Goal: Information Seeking & Learning: Learn about a topic

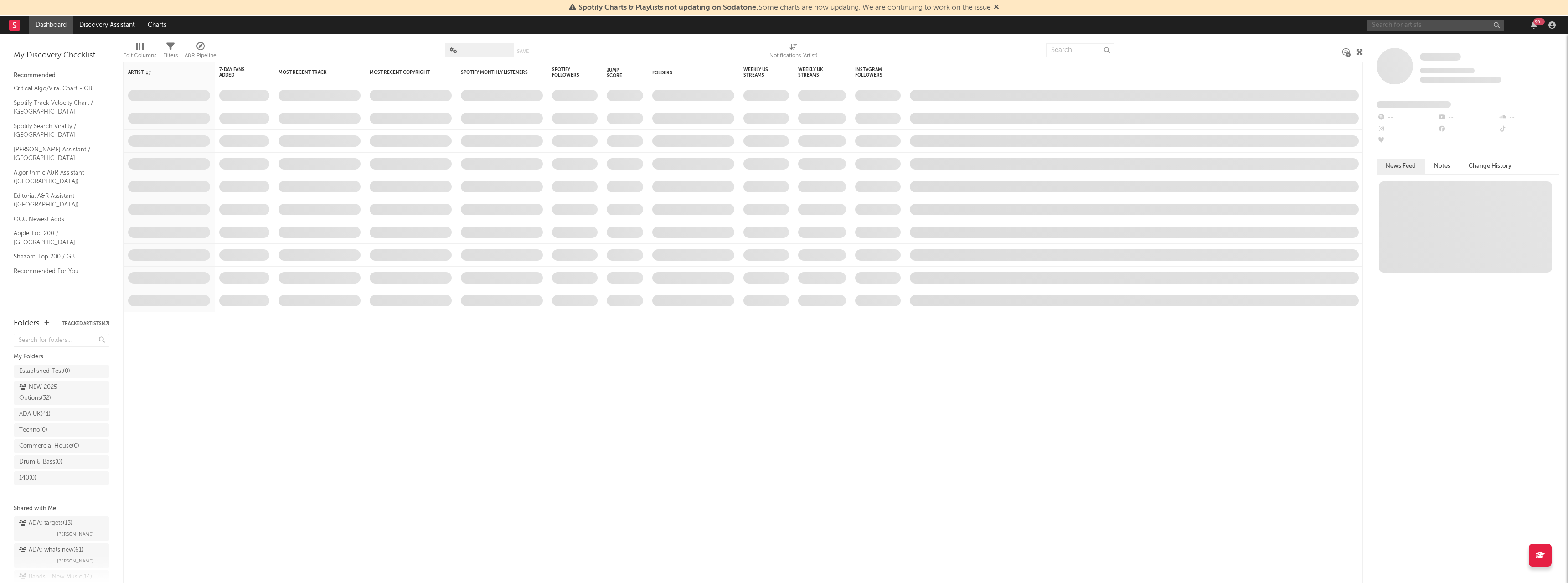
click at [1405, 25] on input "text" at bounding box center [1435, 25] width 136 height 12
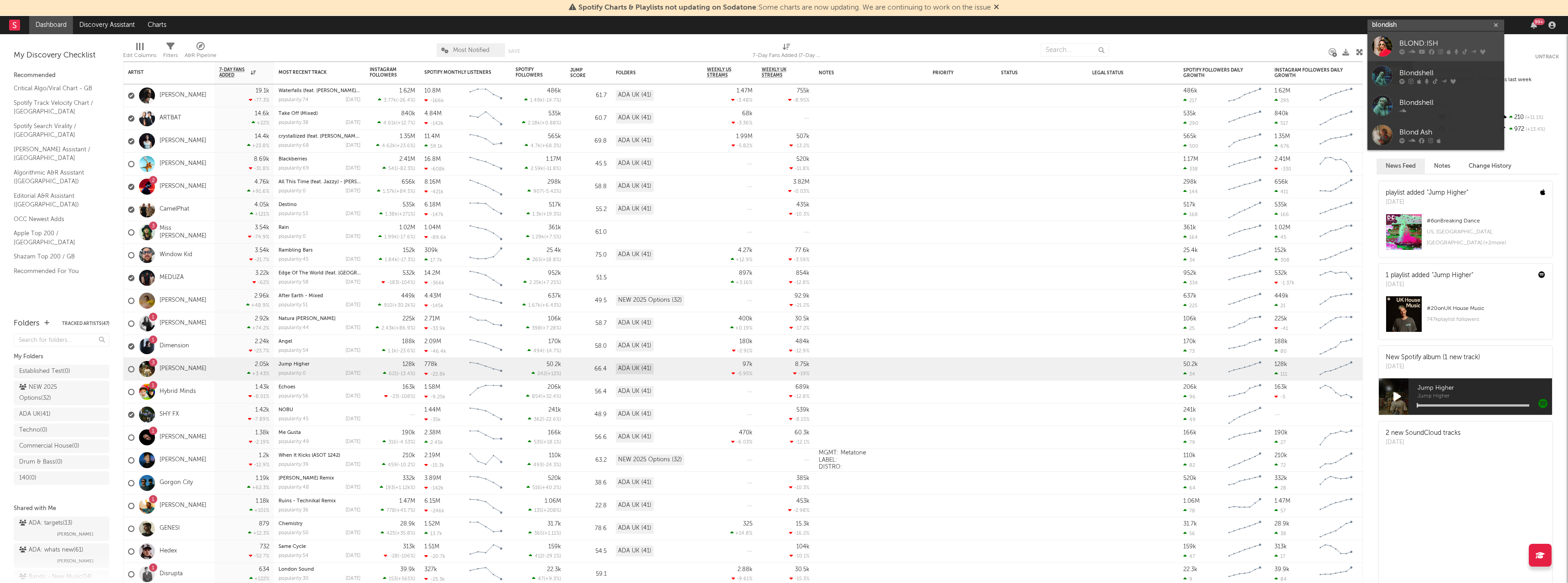
type input "blondish"
click at [1413, 41] on div "BLOND:ISH" at bounding box center [1450, 44] width 100 height 11
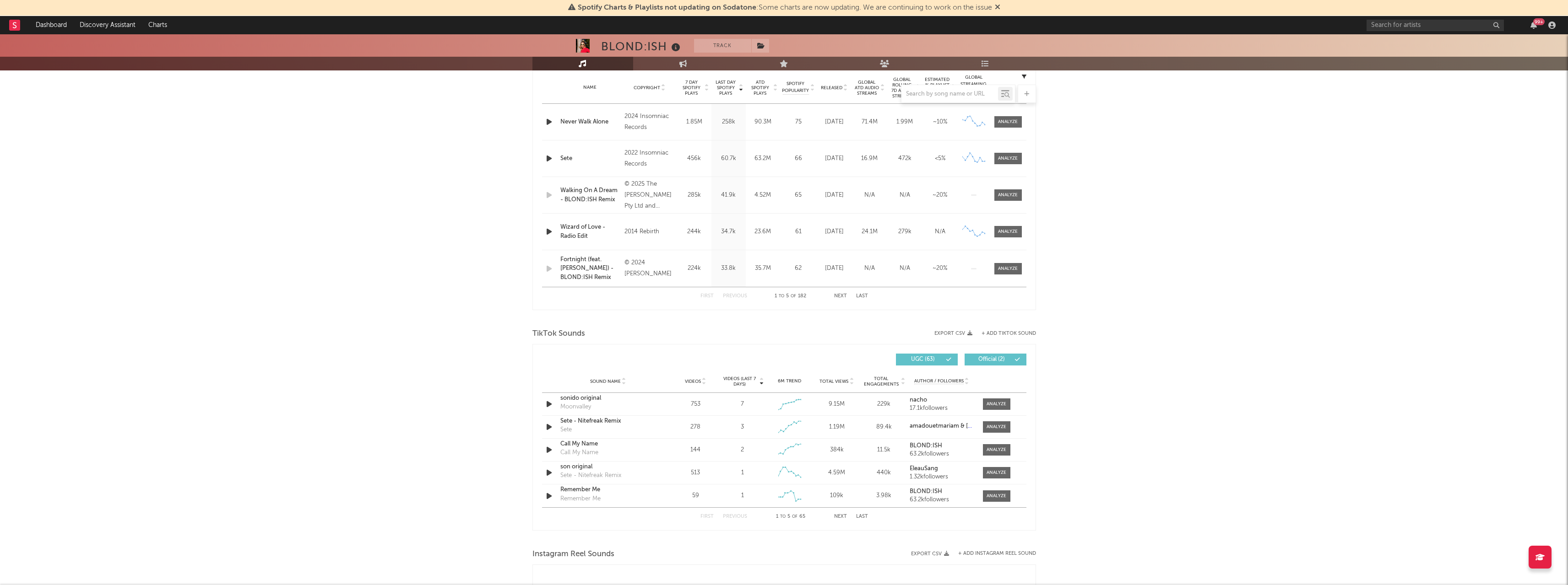
scroll to position [370, 0]
click at [1131, 265] on div "BLOND:ISH Track [GEOGRAPHIC_DATA] | Dance Edit Track Benchmark Summary 179,662 …" at bounding box center [784, 355] width 1568 height 1383
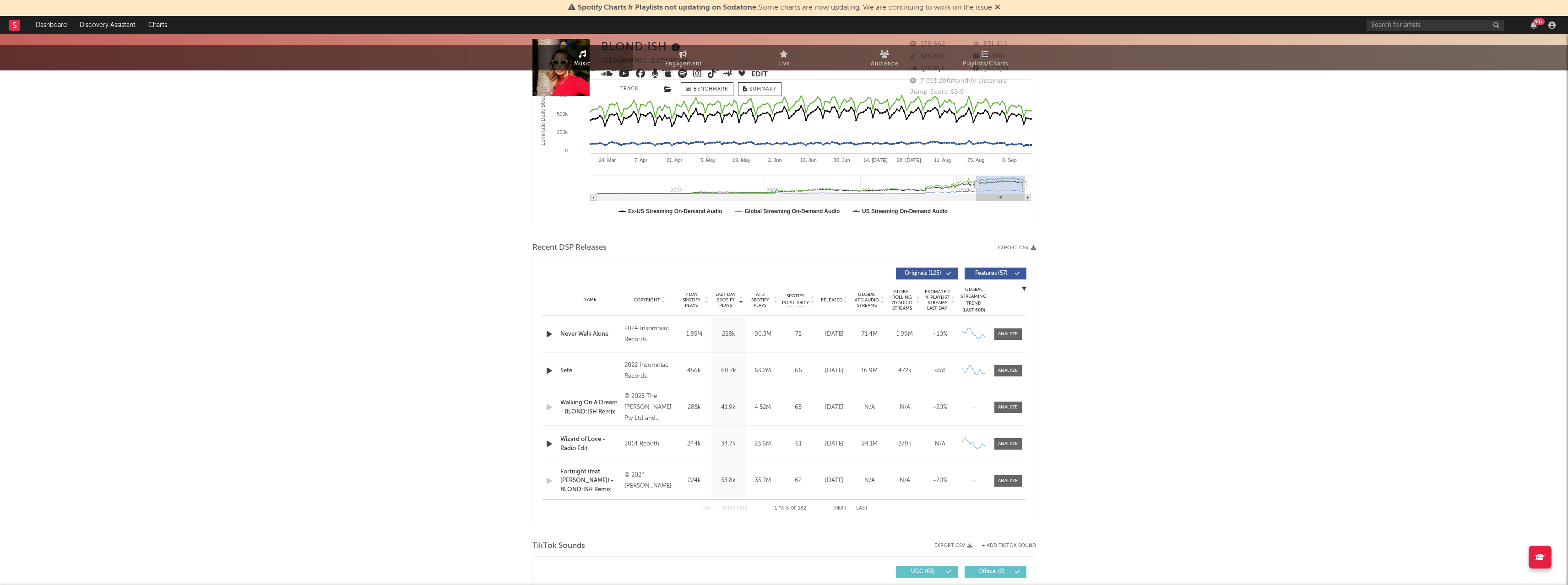
scroll to position [0, 0]
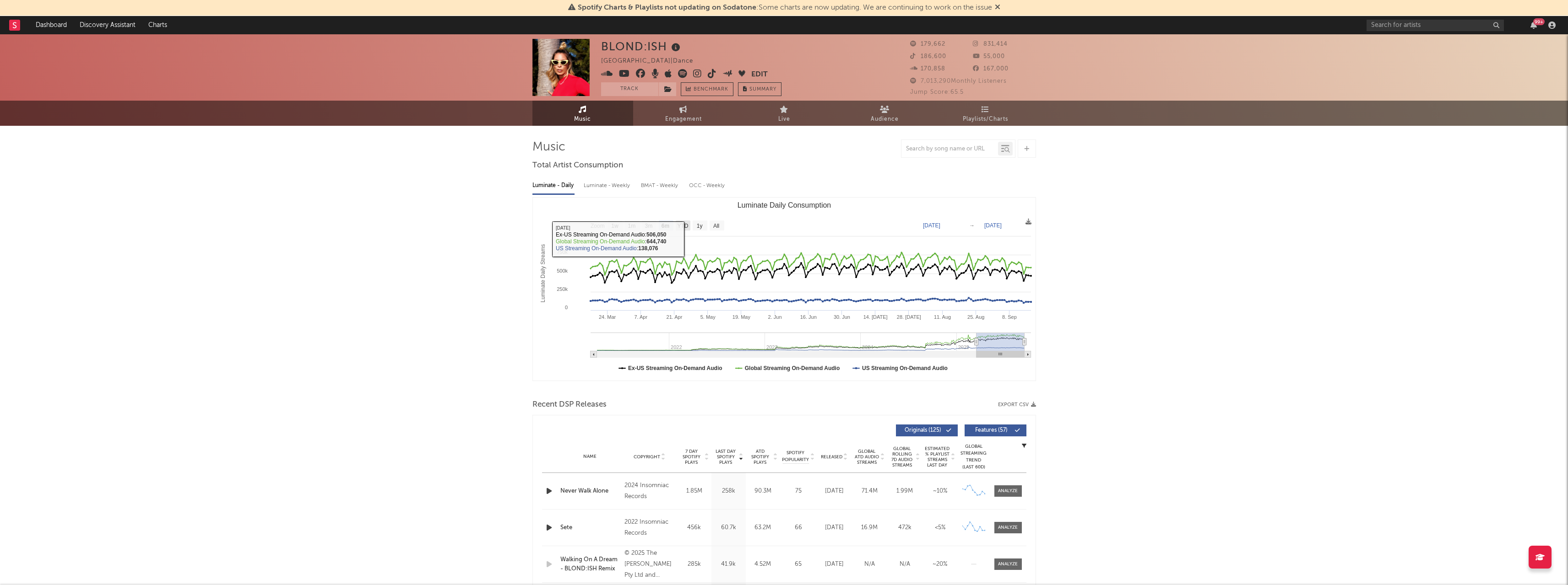
click at [686, 223] on text "YTD" at bounding box center [683, 225] width 11 height 6
select select "YTD"
type input "[DATE]"
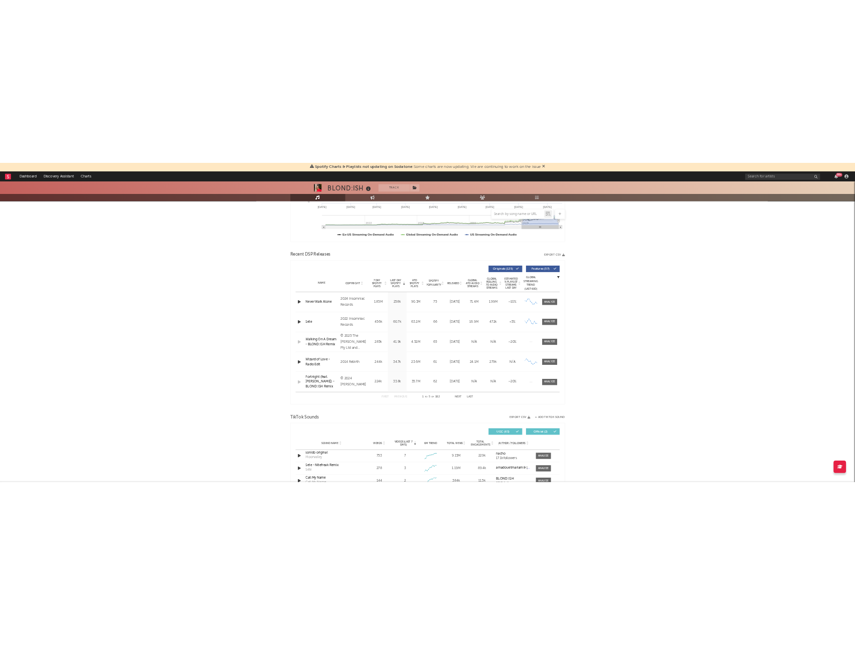
scroll to position [259, 0]
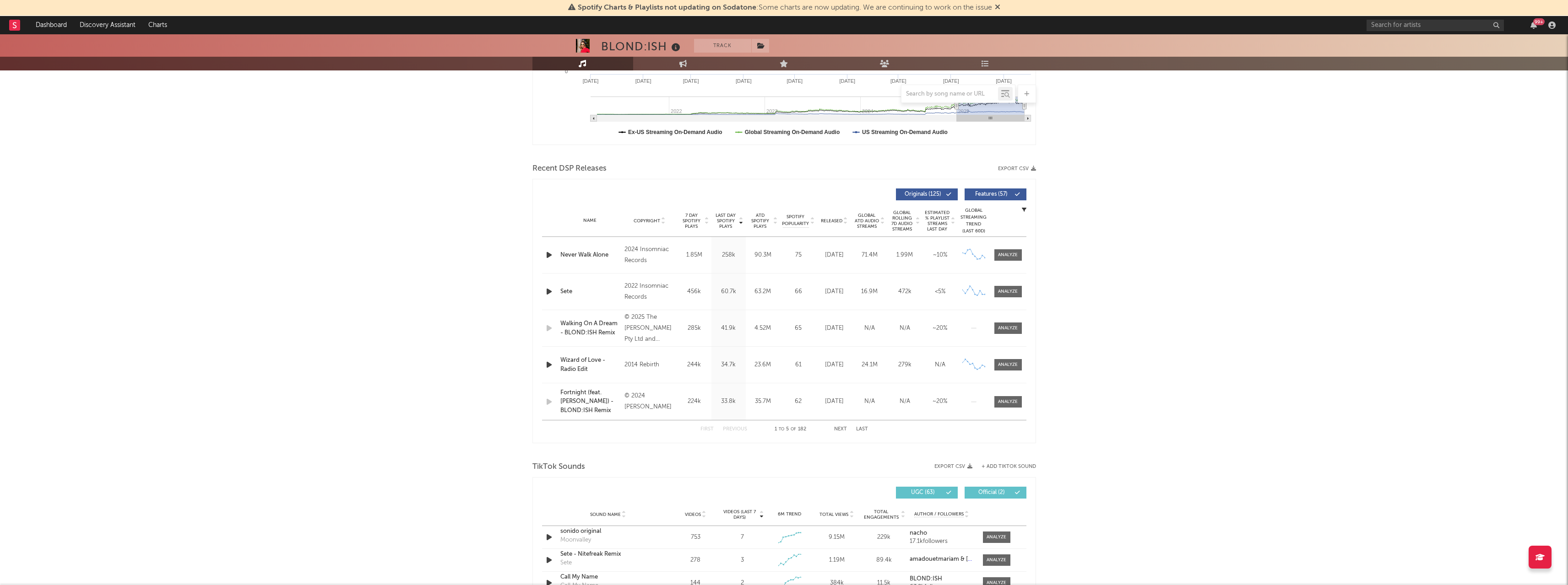
click at [1218, 290] on div "BLOND:ISH Track [GEOGRAPHIC_DATA] | Dance Edit Track Benchmark Summary 179,662 …" at bounding box center [784, 489] width 1568 height 1383
click at [1174, 241] on div "BLOND:ISH Track [GEOGRAPHIC_DATA] | Dance Edit Track Benchmark Summary 179,662 …" at bounding box center [784, 489] width 1568 height 1383
